Goal: Information Seeking & Learning: Find specific fact

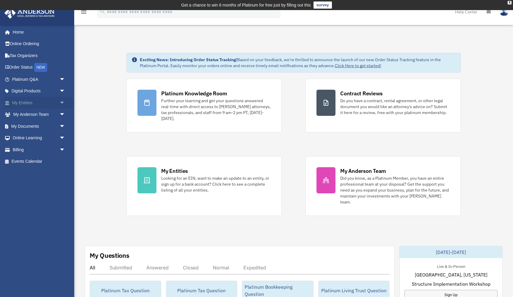
click at [61, 100] on span "arrow_drop_down" at bounding box center [65, 103] width 12 height 12
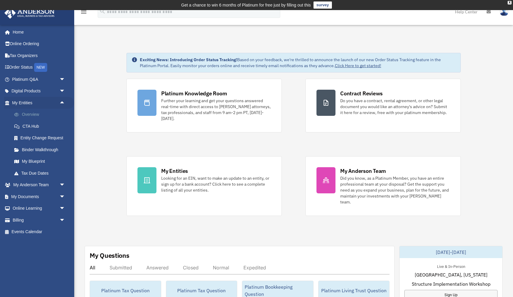
click at [34, 110] on link "Overview" at bounding box center [41, 115] width 66 height 12
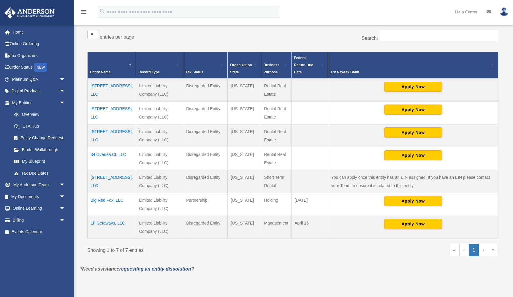
scroll to position [111, 0]
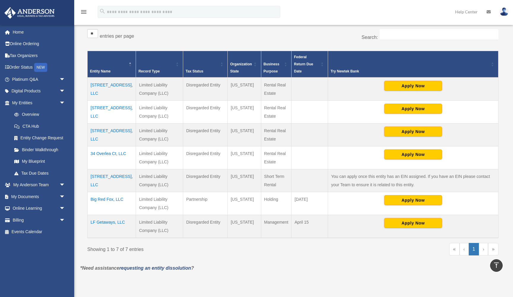
click at [94, 102] on td "[STREET_ADDRESS], LLC" at bounding box center [112, 112] width 48 height 23
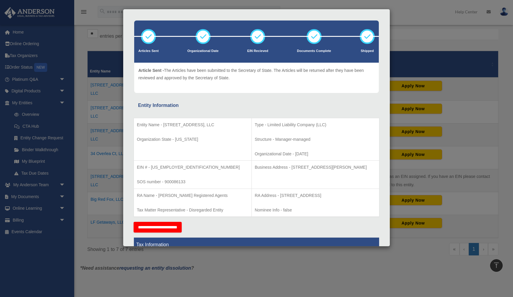
scroll to position [23, 0]
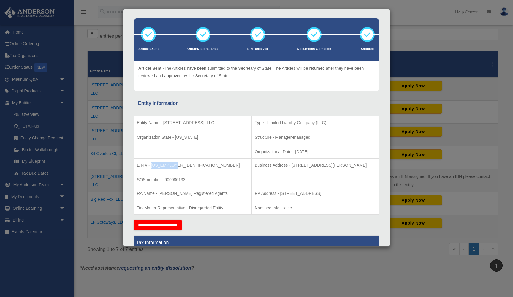
drag, startPoint x: 182, startPoint y: 164, endPoint x: 152, endPoint y: 164, distance: 30.0
click at [152, 164] on p "EIN # - [US_EMPLOYER_IDENTIFICATION_NUMBER]" at bounding box center [193, 165] width 112 height 7
copy p "[US_EMPLOYER_IDENTIFICATION_NUMBER]"
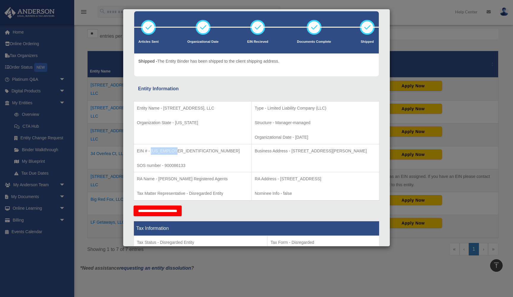
scroll to position [31, 0]
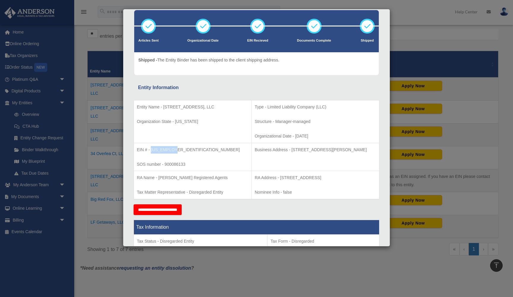
drag, startPoint x: 365, startPoint y: 149, endPoint x: 268, endPoint y: 146, distance: 97.2
click at [268, 146] on p "Business Address - [STREET_ADDRESS][PERSON_NAME]" at bounding box center [316, 149] width 122 height 7
copy p "[STREET_ADDRESS][PERSON_NAME]"
